Goal: Navigation & Orientation: Understand site structure

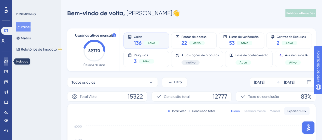
click at [5, 62] on icon at bounding box center [6, 62] width 4 height 4
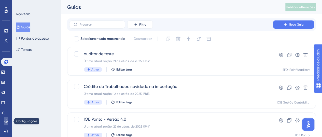
click at [6, 120] on icon at bounding box center [6, 121] width 4 height 4
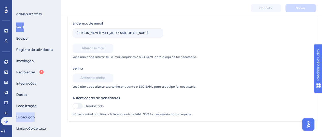
scroll to position [74, 0]
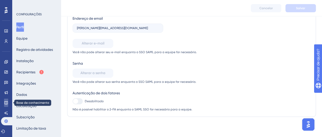
click at [6, 102] on icon at bounding box center [5, 102] width 3 height 3
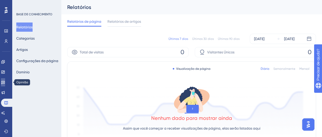
click at [5, 81] on icon at bounding box center [3, 82] width 4 height 4
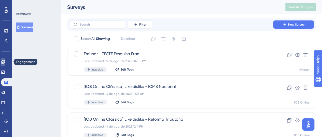
click at [5, 60] on icon at bounding box center [2, 61] width 3 height 3
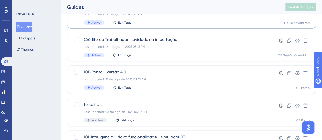
scroll to position [51, 0]
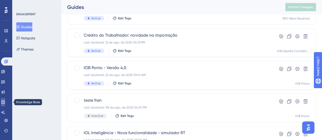
click at [5, 101] on link at bounding box center [3, 102] width 4 height 8
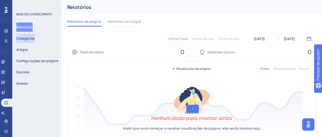
click at [29, 36] on font "Categorias" at bounding box center [25, 38] width 18 height 4
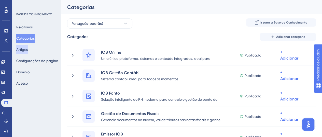
click at [27, 49] on font "Artigos" at bounding box center [21, 49] width 11 height 4
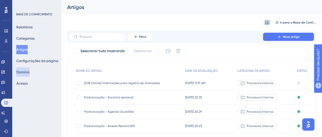
click at [25, 73] on font "Domínio" at bounding box center [22, 72] width 13 height 4
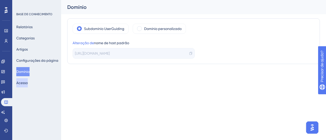
click at [25, 79] on button "Acesso" at bounding box center [21, 82] width 11 height 9
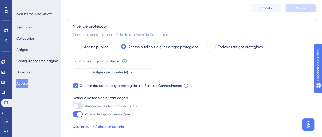
scroll to position [7, 0]
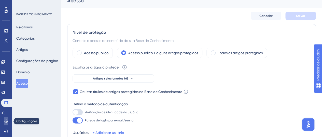
click at [6, 121] on icon at bounding box center [5, 120] width 3 height 3
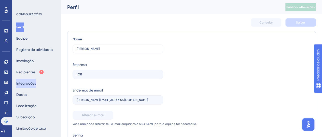
click at [31, 83] on font "Integrações" at bounding box center [26, 83] width 20 height 4
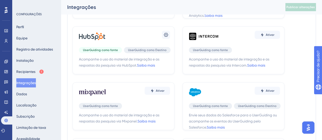
scroll to position [76, 0]
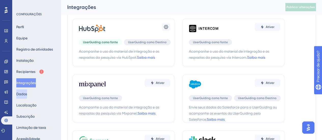
click at [27, 96] on font "Dados" at bounding box center [21, 94] width 11 height 4
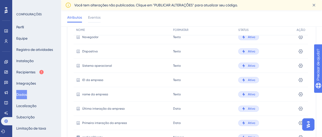
scroll to position [153, 0]
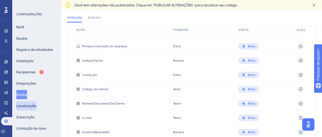
click at [34, 103] on font "Localização" at bounding box center [26, 105] width 20 height 4
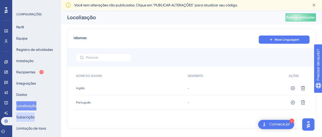
click at [29, 117] on font "Subscrição" at bounding box center [25, 117] width 18 height 4
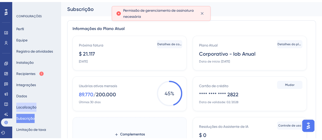
scroll to position [25, 0]
